Goal: Use online tool/utility: Use online tool/utility

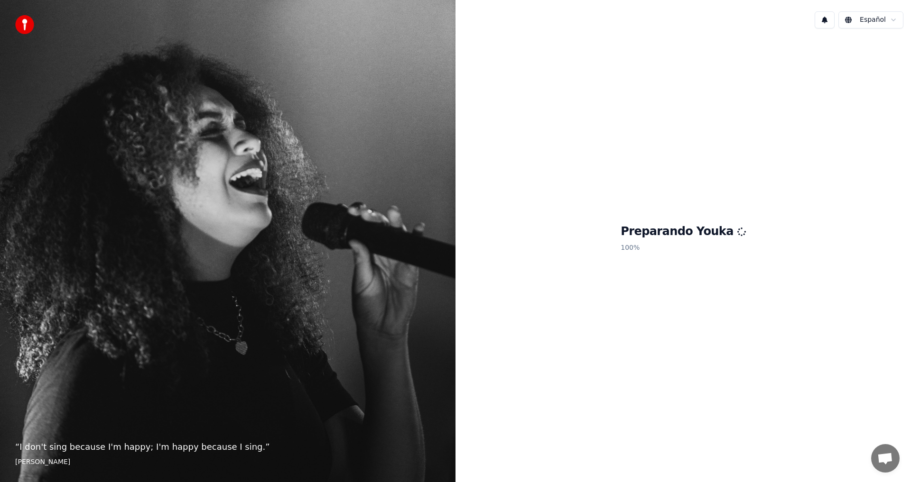
scroll to position [28, 0]
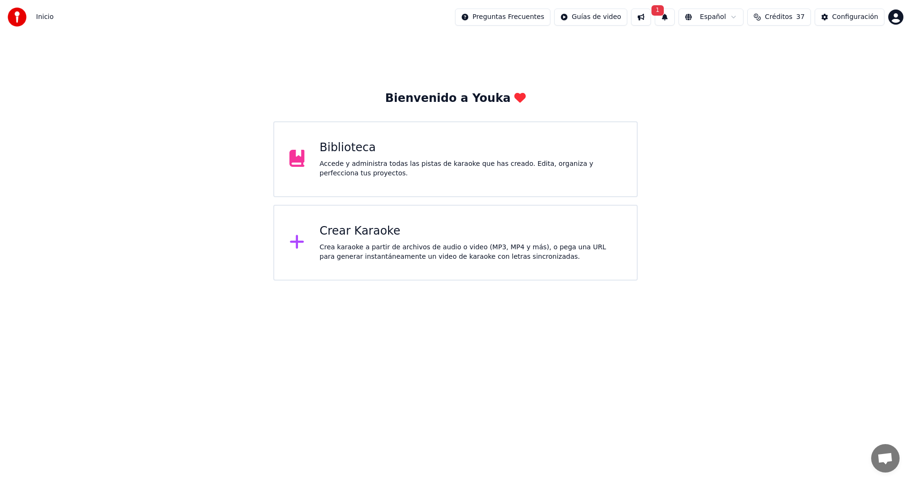
click at [651, 17] on button at bounding box center [641, 17] width 20 height 17
click at [617, 46] on div "Bienvenido a Youka Biblioteca Accede y administra todas las pistas de karaoke q…" at bounding box center [455, 157] width 911 height 247
click at [674, 18] on button "1" at bounding box center [665, 17] width 20 height 17
click at [740, 44] on button "Actualizar" at bounding box center [745, 46] width 49 height 17
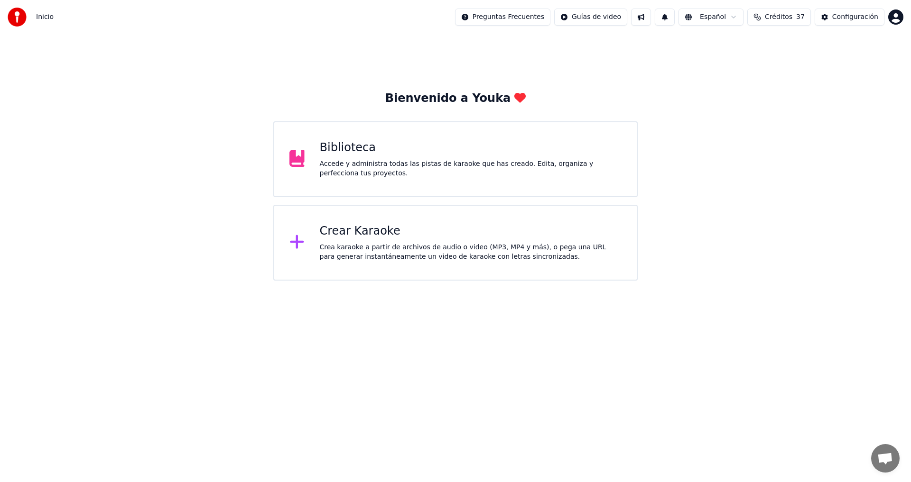
click at [338, 252] on div "Crea karaoke a partir de archivos de audio o video (MP3, MP4 y más), o pega una…" at bounding box center [471, 252] width 302 height 19
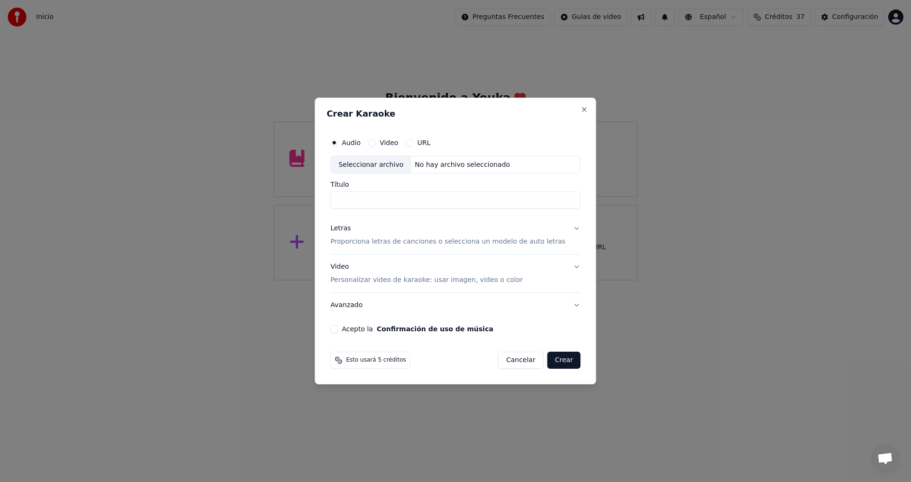
click at [372, 165] on div "Seleccionar archivo" at bounding box center [371, 165] width 80 height 17
type input "**********"
